Goal: Find specific page/section: Find specific page/section

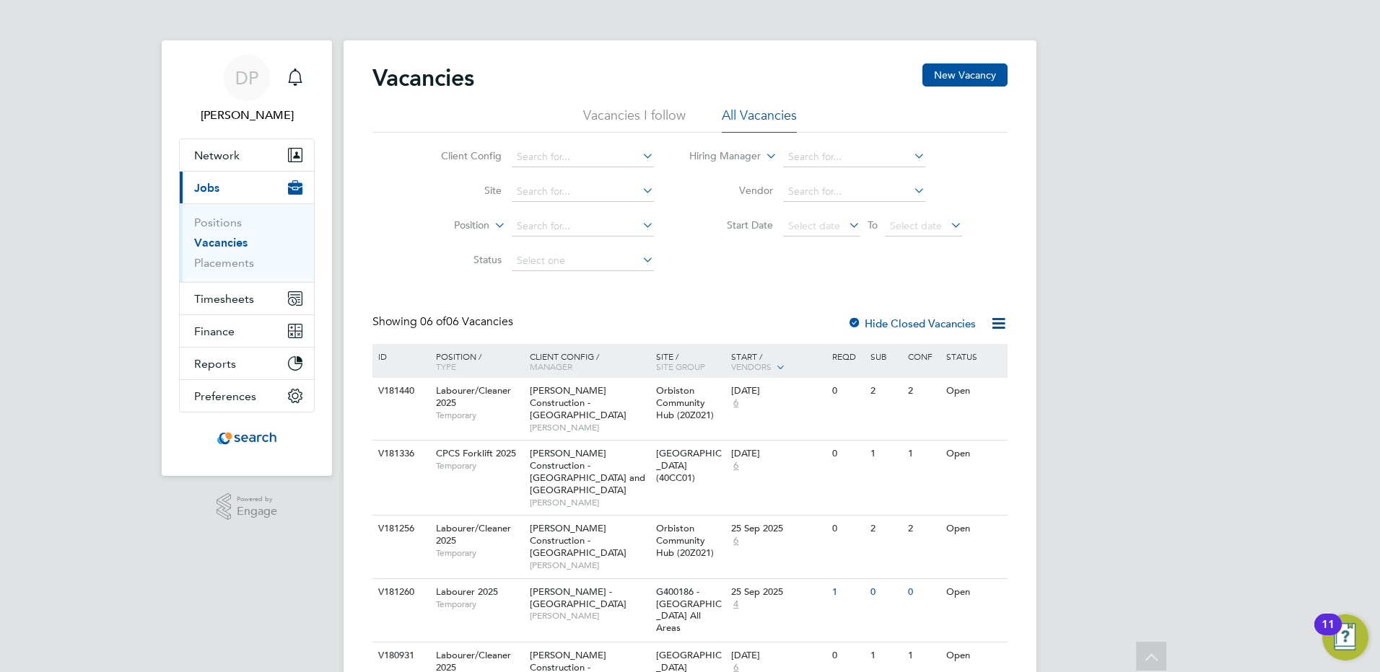
scroll to position [115, 0]
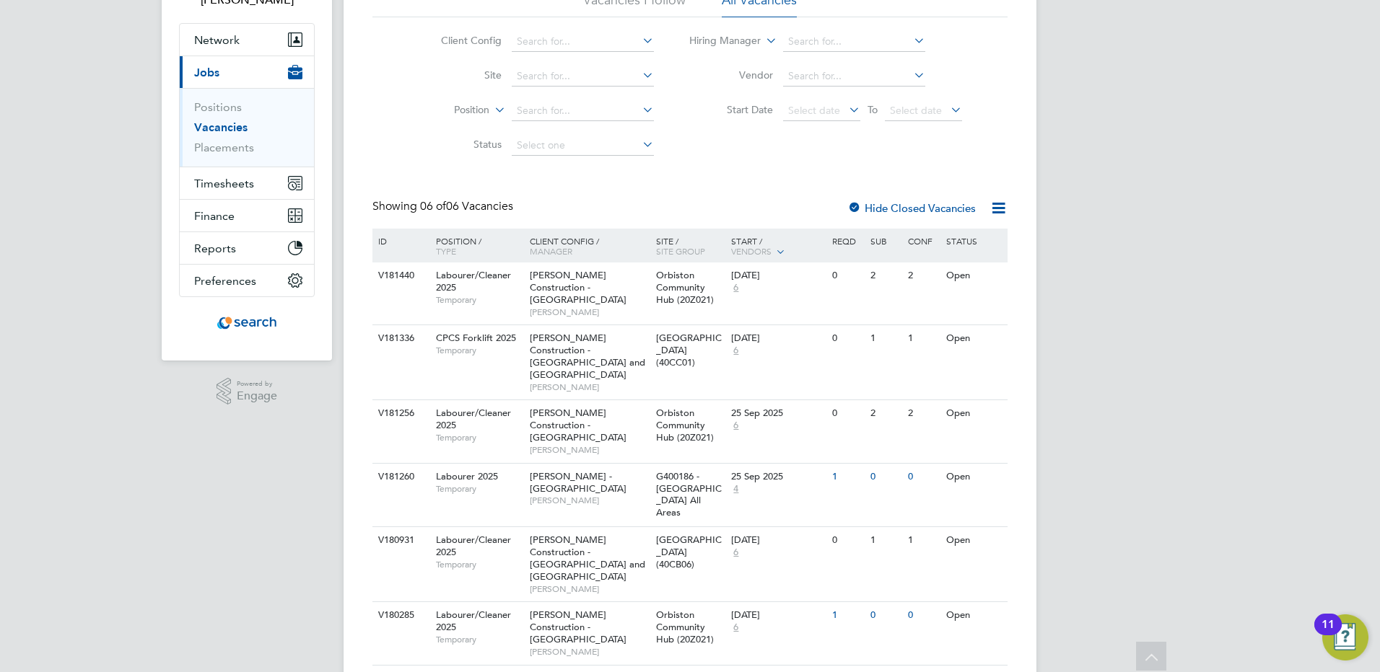
click at [1180, 209] on div "DP Dan Proudfoot Notifications Applications: Network Team Members Businesses Si…" at bounding box center [690, 301] width 1380 height 833
click at [1240, 76] on div "DP Dan Proudfoot Notifications Applications: Network Team Members Businesses Si…" at bounding box center [690, 301] width 1380 height 833
